Goal: Browse casually

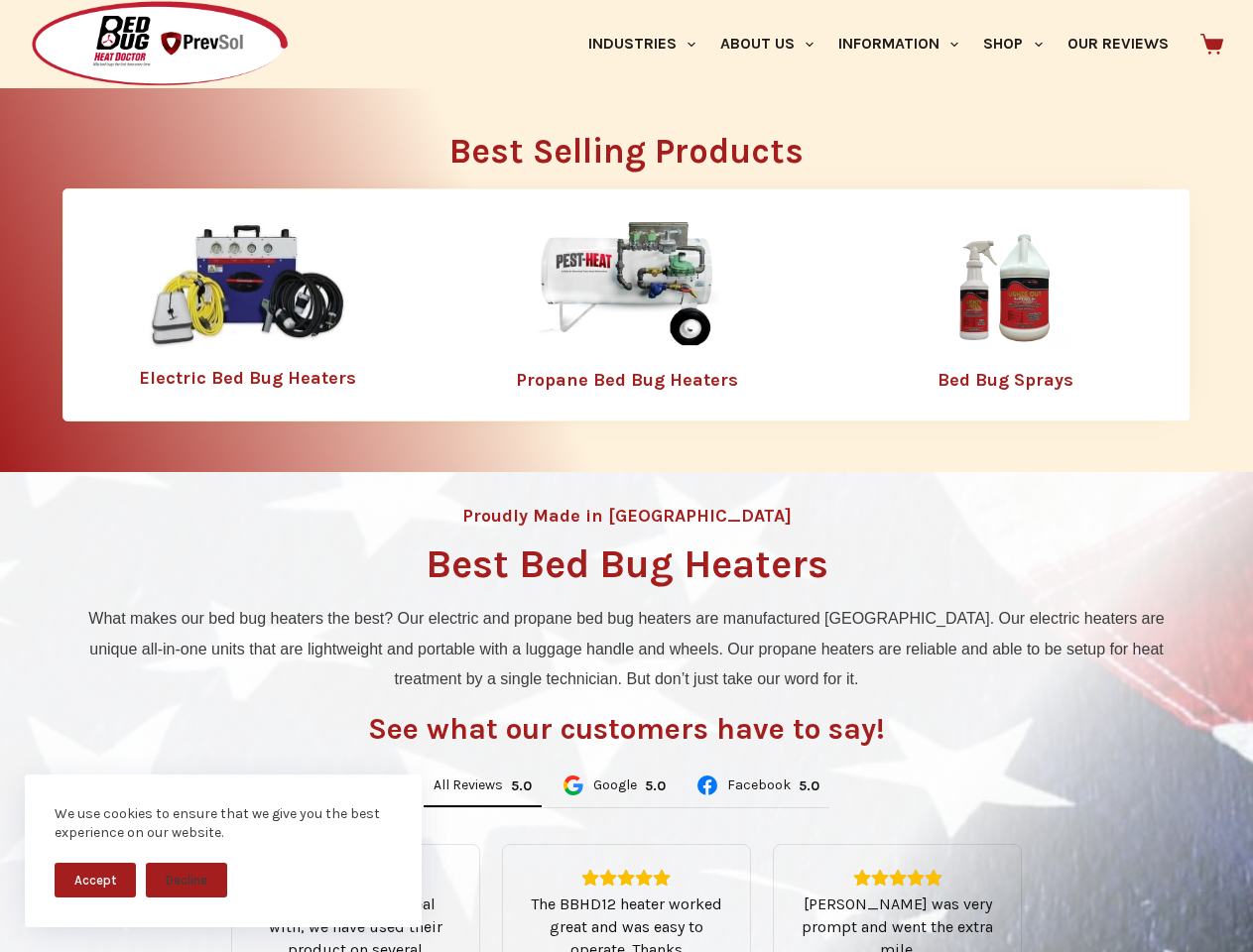
click at [626, 476] on div "Proudly Made in [GEOGRAPHIC_DATA] Best Bed Bug Heaters What makes our bed bug h…" at bounding box center [626, 834] width 1253 height 723
click at [96, 879] on button "Accept" at bounding box center [96, 879] width 82 height 35
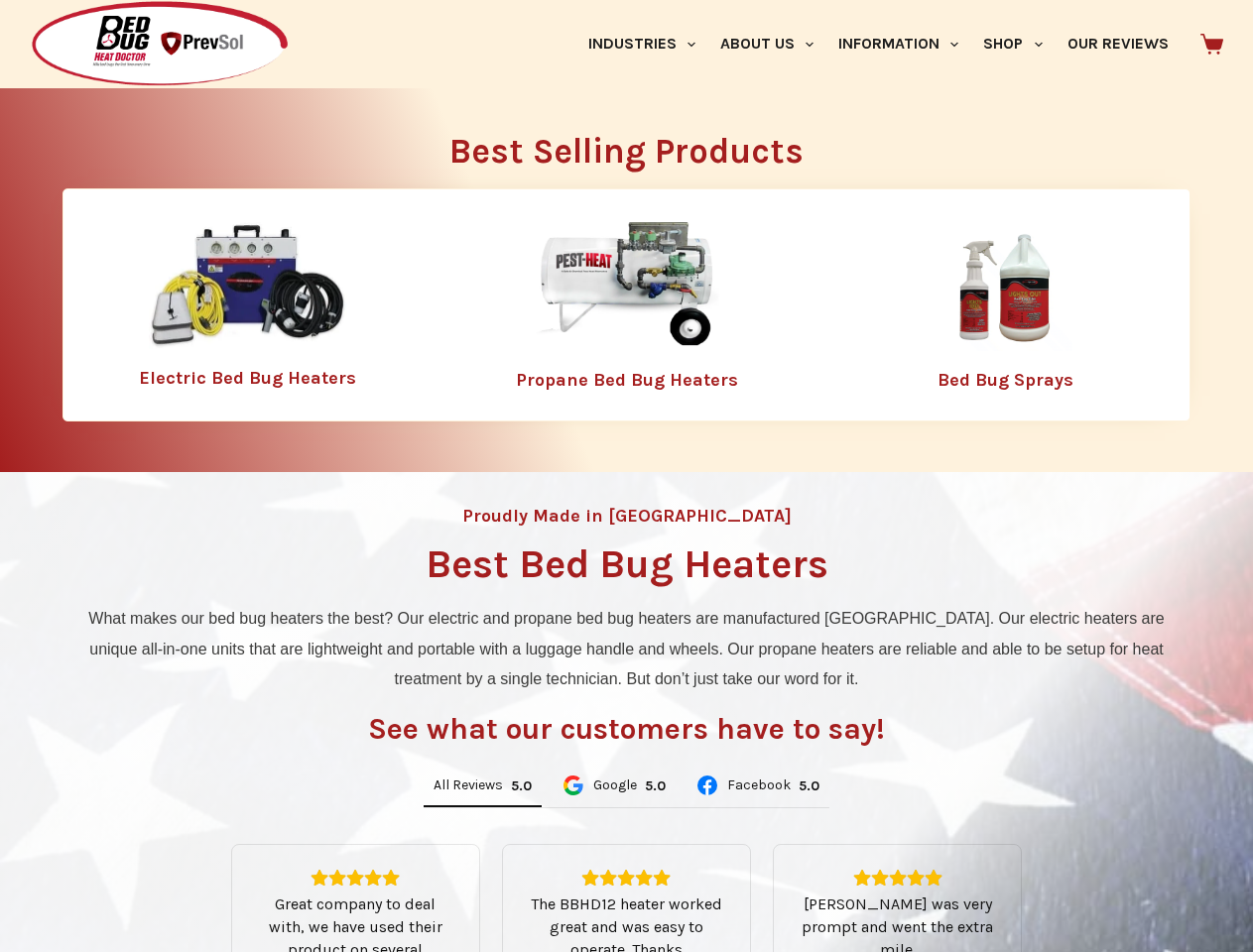
click at [186, 879] on button "Decline" at bounding box center [187, 894] width 82 height 35
click at [649, 44] on link "Industries" at bounding box center [641, 44] width 132 height 89
click at [775, 44] on link "About Us" at bounding box center [766, 44] width 118 height 89
click at [907, 44] on link "Information" at bounding box center [899, 44] width 145 height 89
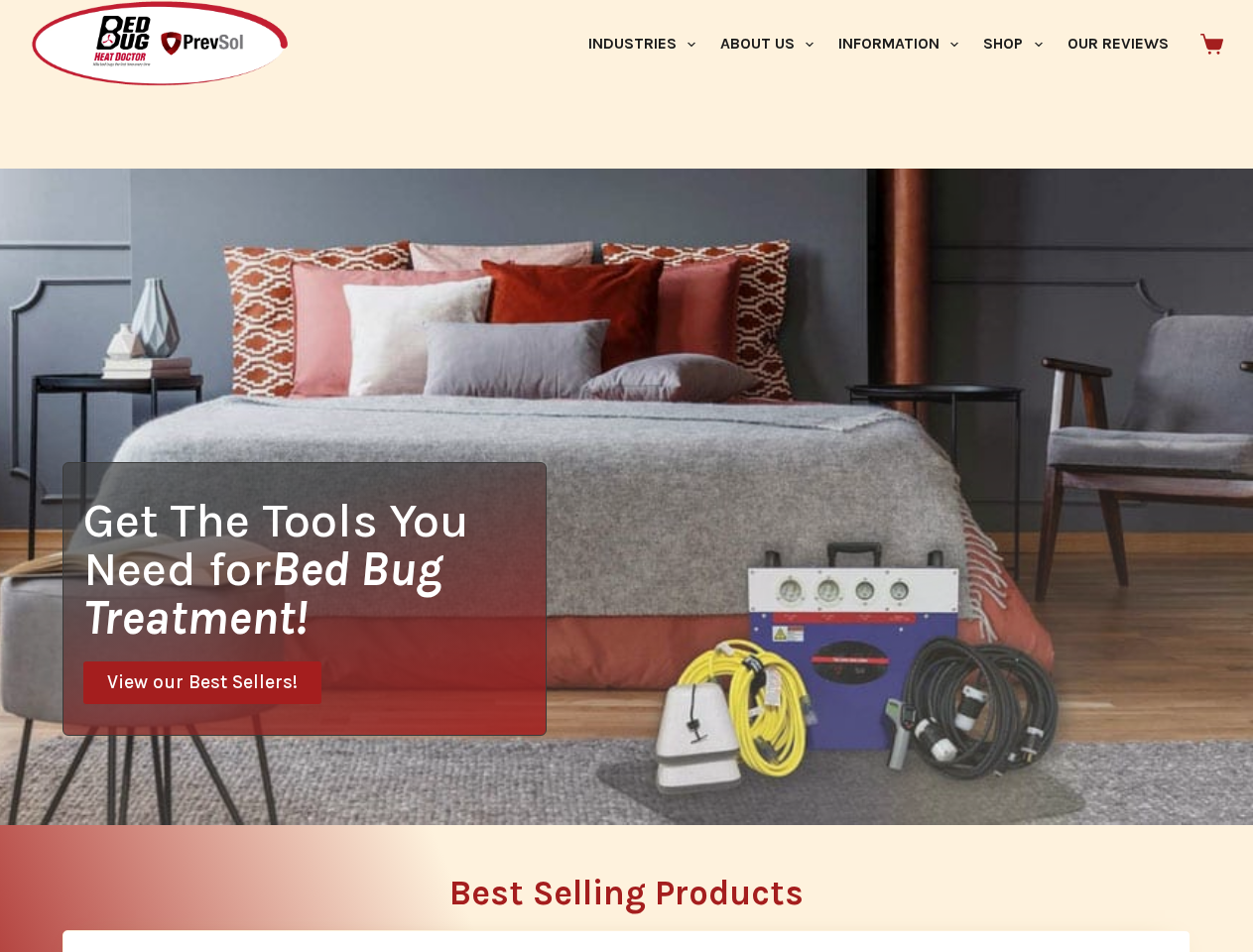
click at [1021, 44] on link "Shop" at bounding box center [1013, 44] width 84 height 89
click at [482, 787] on div "Get The Tools You Need for Bed Bug Treatment! View our Best Sellers!" at bounding box center [626, 496] width 1253 height 657
click at [613, 787] on div "Get The Tools You Need for Bed Bug Treatment! View our Best Sellers!" at bounding box center [626, 496] width 1253 height 657
